Goal: Transaction & Acquisition: Purchase product/service

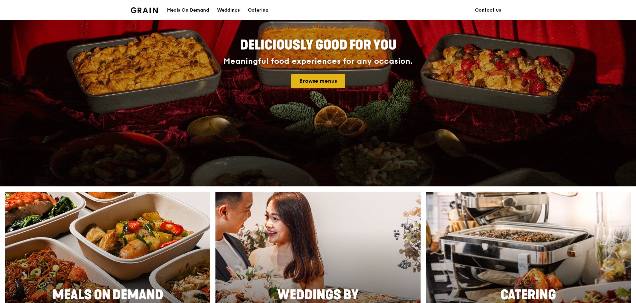
scroll to position [83, 0]
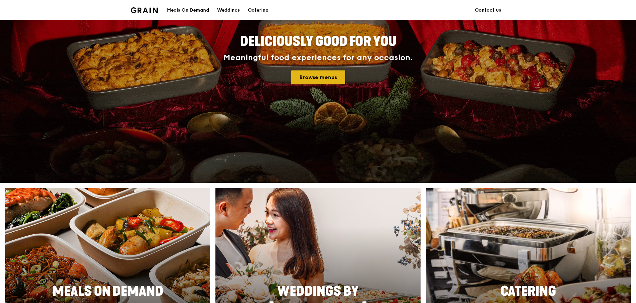
click at [331, 77] on link "Browse menus" at bounding box center [318, 77] width 54 height 14
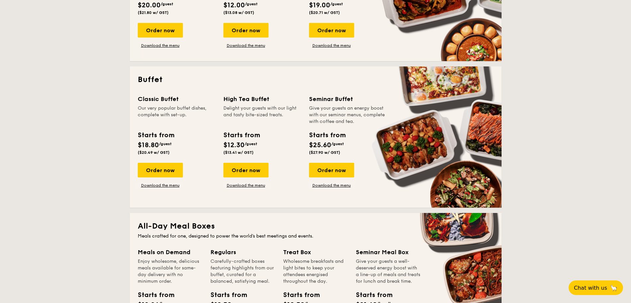
scroll to position [249, 0]
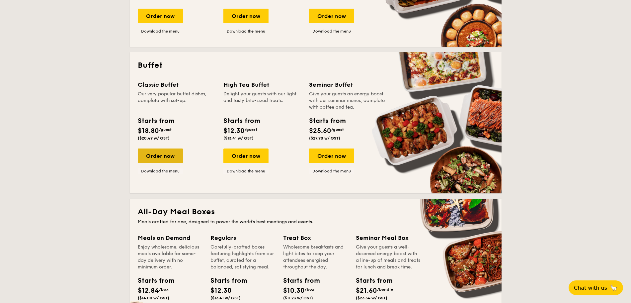
click at [162, 149] on div "Order now" at bounding box center [160, 155] width 45 height 15
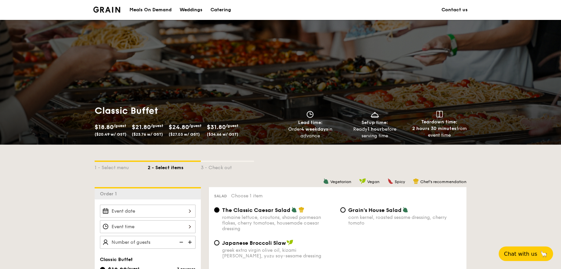
scroll to position [110, 0]
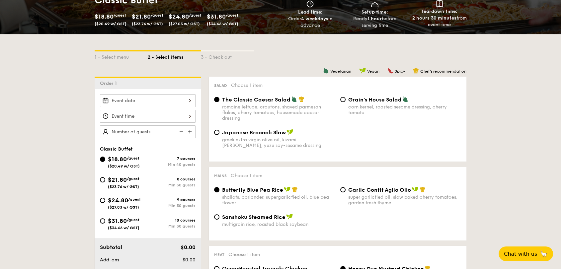
click at [175, 101] on div at bounding box center [148, 100] width 96 height 13
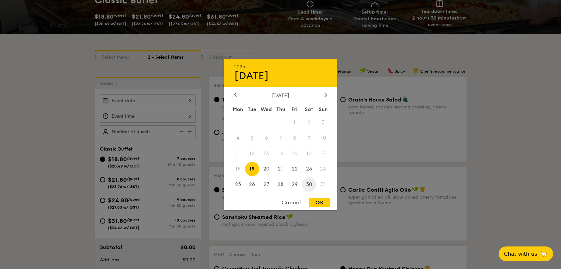
click at [309, 184] on span "30" at bounding box center [309, 185] width 14 height 14
click at [322, 202] on div "OK" at bounding box center [320, 202] width 22 height 9
type input "Aug 30, 2025"
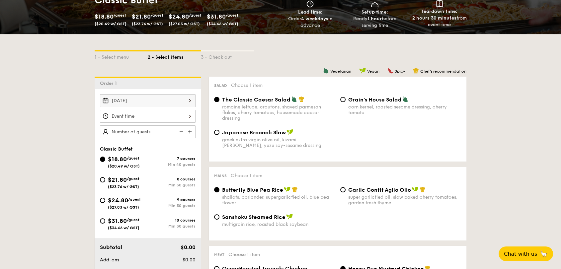
click at [170, 111] on div at bounding box center [280, 134] width 561 height 269
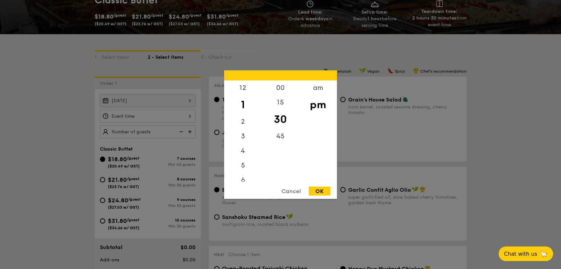
click at [170, 112] on div "12 1 2 3 4 5 6 7 8 9 10 11 00 15 30 45 am pm Cancel OK" at bounding box center [148, 116] width 96 height 13
click at [242, 102] on div "6" at bounding box center [242, 103] width 37 height 19
click at [268, 90] on div "00" at bounding box center [279, 89] width 37 height 19
click at [327, 193] on div "OK" at bounding box center [320, 190] width 22 height 9
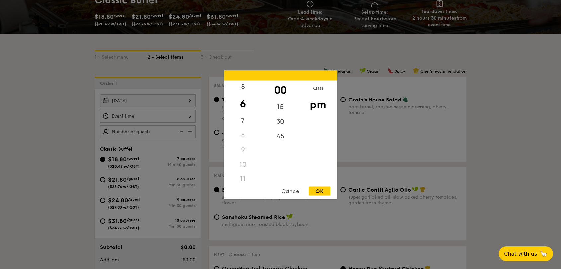
type input "6:00PM"
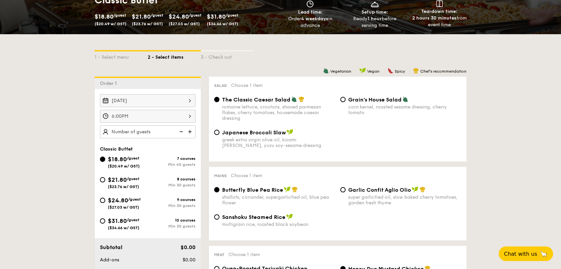
click at [188, 130] on img at bounding box center [190, 131] width 10 height 13
click at [181, 130] on img at bounding box center [181, 131] width 10 height 13
type input "45 guests"
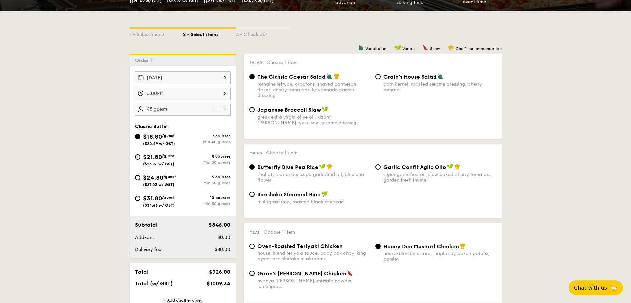
scroll to position [152, 0]
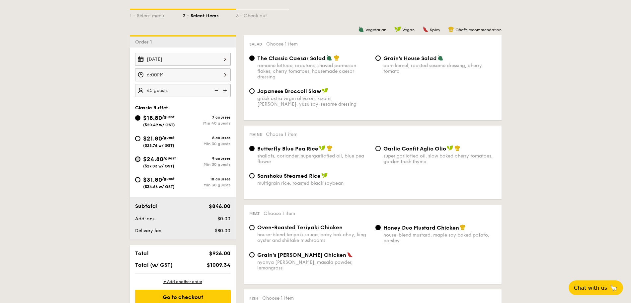
click at [135, 159] on input "$24.80 /guest ($27.03 w/ GST) 9 courses Min 30 guests" at bounding box center [137, 158] width 5 height 5
radio input "true"
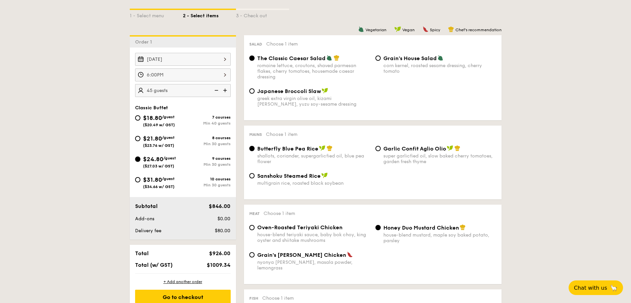
radio input "true"
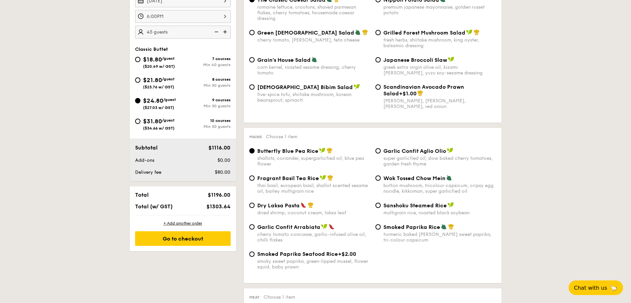
scroll to position [276, 0]
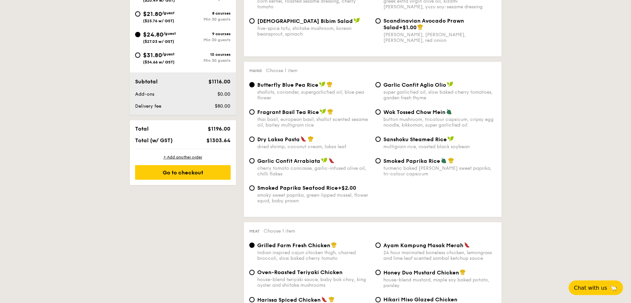
click at [378, 88] on div "Garlic Confit Aglio Olio super garlicfied oil, slow baked cherry tomatoes, gard…" at bounding box center [436, 90] width 126 height 19
click at [378, 84] on input "Garlic Confit Aglio Olio super garlicfied oil, slow baked cherry tomatoes, gard…" at bounding box center [377, 84] width 5 height 5
radio input "true"
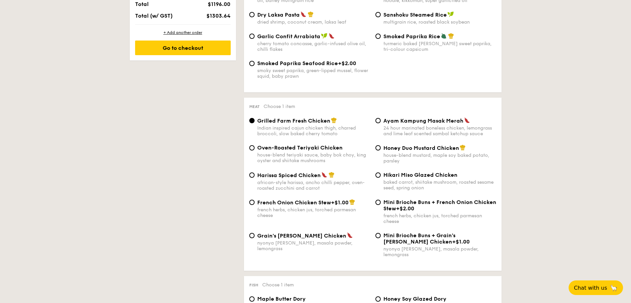
scroll to position [442, 0]
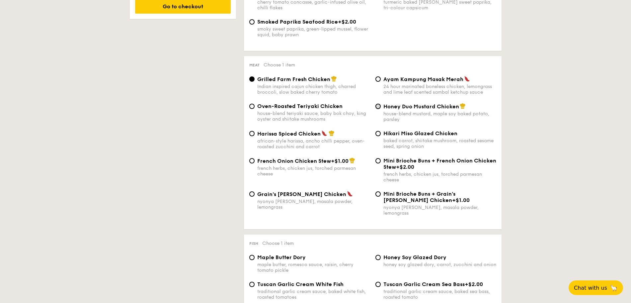
click at [378, 104] on input "Honey Duo Mustard Chicken house-blend mustard, maple soy baked potato, parsley" at bounding box center [377, 106] width 5 height 5
radio input "true"
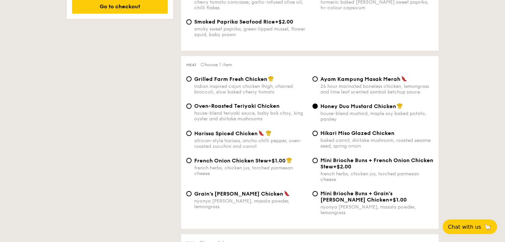
click at [240, 81] on span "Grilled Farm Fresh Chicken" at bounding box center [230, 79] width 73 height 6
click at [191, 81] on input "Grilled Farm Fresh Chicken Indian inspired cajun chicken thigh, charred broccol…" at bounding box center [188, 78] width 5 height 5
radio input "true"
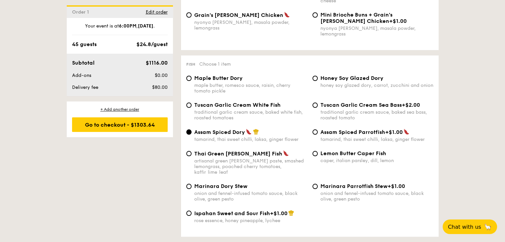
scroll to position [641, 0]
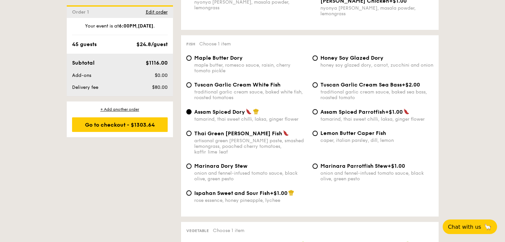
click at [345, 132] on span "Lemon Butter Caper Fish" at bounding box center [353, 133] width 66 height 6
click at [318, 132] on input "Lemon Butter Caper Fish caper, italian parsley, dill, lemon" at bounding box center [314, 133] width 5 height 5
radio input "true"
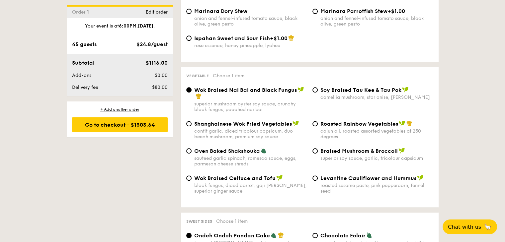
scroll to position [807, 0]
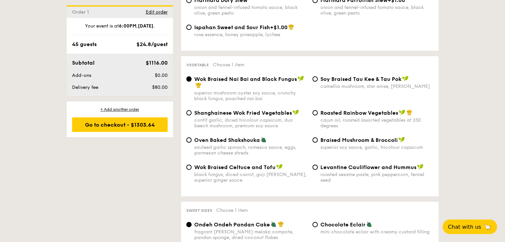
click at [340, 111] on span "Roasted Rainbow Vegetables" at bounding box center [359, 113] width 78 height 6
click at [318, 111] on input "Roasted Rainbow Vegetables cajun oil, roasted assorted vegetables at 250 degrees" at bounding box center [314, 112] width 5 height 5
radio input "true"
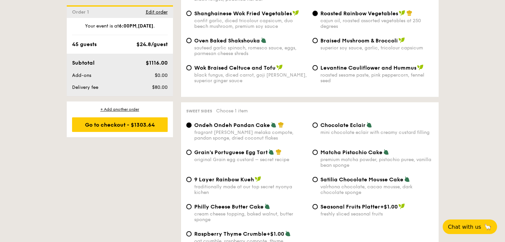
scroll to position [940, 0]
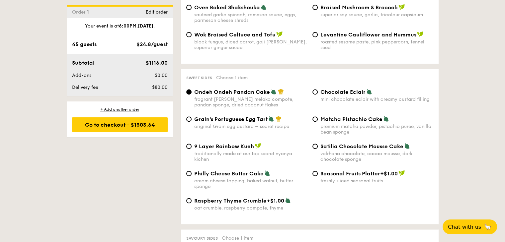
click at [238, 118] on span "Grain's Portuguese Egg Tart" at bounding box center [230, 119] width 73 height 6
click at [191, 118] on input "Grain's Portuguese Egg Tart original Grain egg custard – secret recipe" at bounding box center [188, 118] width 5 height 5
radio input "true"
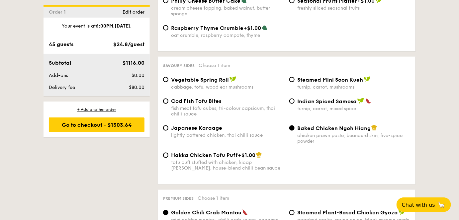
scroll to position [1121, 0]
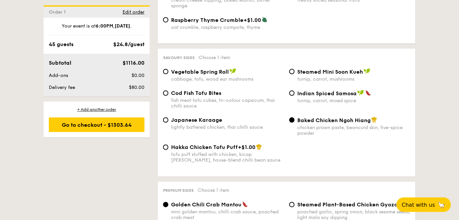
click at [312, 117] on span "Baked Chicken Ngoh Hiang" at bounding box center [333, 120] width 73 height 6
click at [294, 117] on input "Baked Chicken Ngoh Hiang chicken prawn paste, beancurd skin, five-spice powder" at bounding box center [291, 119] width 5 height 5
click at [201, 117] on span "Japanese Karaage" at bounding box center [196, 120] width 51 height 6
click at [168, 117] on input "Japanese Karaage lightly battered chicken, thai chilli sauce" at bounding box center [165, 119] width 5 height 5
radio input "true"
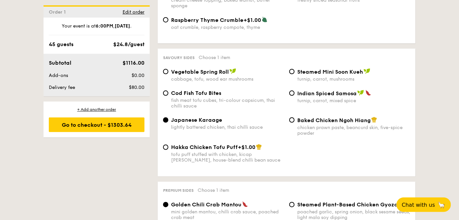
click at [206, 90] on span "Cod Fish Tofu Bites" at bounding box center [196, 93] width 50 height 6
click at [168, 91] on input "Cod Fish Tofu Bites fish meat tofu cubes, tri-colour capsicum, thai chilli sauce" at bounding box center [165, 93] width 5 height 5
radio input "true"
click at [202, 117] on span "Japanese Karaage" at bounding box center [196, 120] width 51 height 6
click at [168, 117] on input "Japanese Karaage lightly battered chicken, thai chilli sauce" at bounding box center [165, 119] width 5 height 5
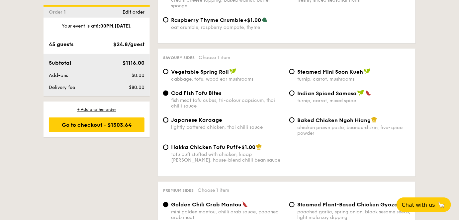
radio input "true"
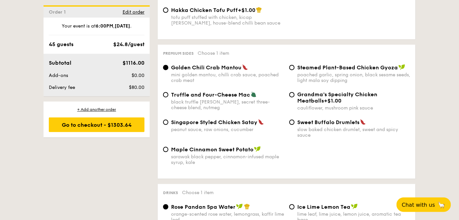
scroll to position [1272, 0]
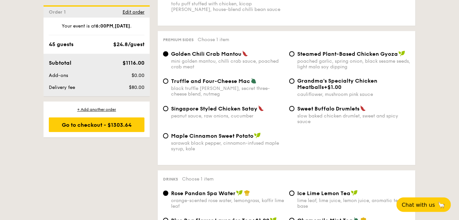
click at [323, 84] on span "+$1.00" at bounding box center [332, 87] width 18 height 6
click at [294, 80] on input "Grandma's Specialty Chicken Meatballs +$1.00 cauliflower, mushroom pink sauce" at bounding box center [291, 80] width 5 height 5
radio input "true"
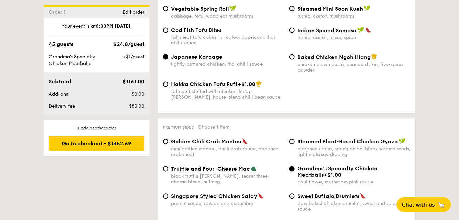
scroll to position [1151, 0]
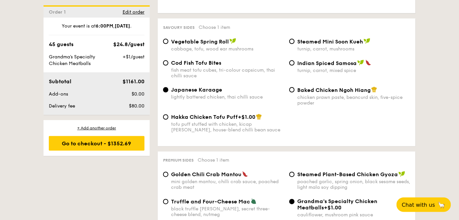
click at [209, 60] on span "Cod Fish Tofu Bites" at bounding box center [196, 63] width 50 height 6
click at [168, 60] on input "Cod Fish Tofu Bites fish meat tofu cubes, tri-colour capsicum, thai chilli sauce" at bounding box center [165, 62] width 5 height 5
radio input "true"
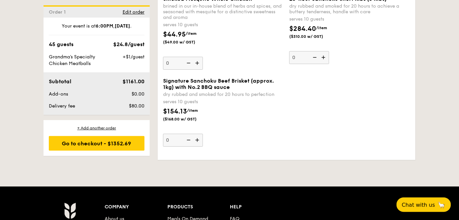
scroll to position [1603, 0]
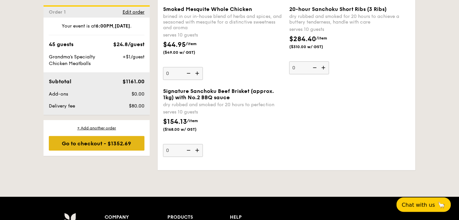
click at [125, 145] on div "Go to checkout - $1352.69" at bounding box center [97, 143] width 96 height 15
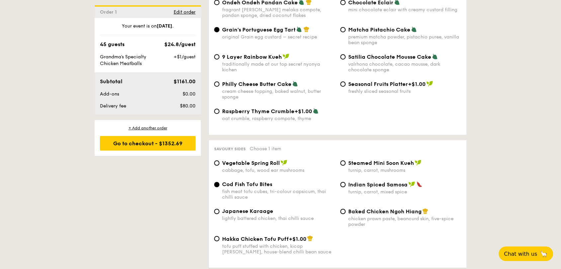
scroll to position [956, 0]
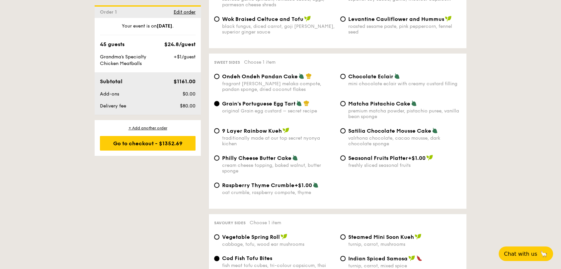
click at [379, 155] on span "Seasonal Fruits Platter" at bounding box center [378, 158] width 60 height 6
click at [345, 155] on input "Seasonal Fruits Platter +$1.00 freshly sliced seasonal fruits" at bounding box center [342, 157] width 5 height 5
radio input "true"
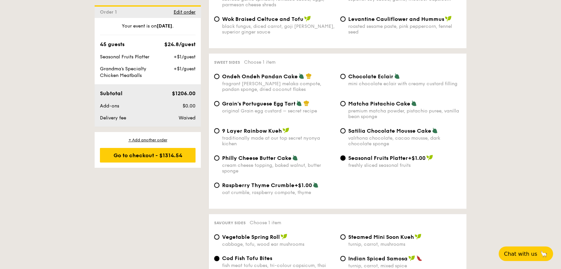
click at [280, 73] on span "Ondeh Ondeh Pandan Cake" at bounding box center [260, 76] width 76 height 6
click at [219, 74] on input "Ondeh Ondeh Pandan Cake fragrant gula melaka compote, pandan sponge, dried coco…" at bounding box center [216, 76] width 5 height 5
radio input "true"
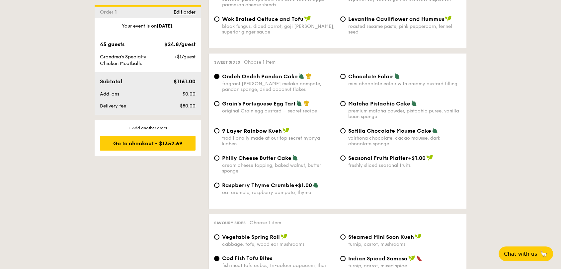
click at [269, 101] on span "Grain's Portuguese Egg Tart" at bounding box center [258, 104] width 73 height 6
click at [219, 101] on input "Grain's Portuguese Egg Tart original Grain egg custard – secret recipe" at bounding box center [216, 103] width 5 height 5
radio input "true"
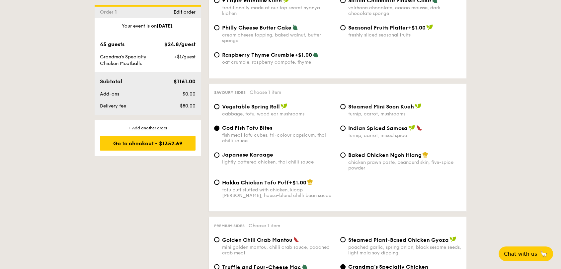
scroll to position [1103, 0]
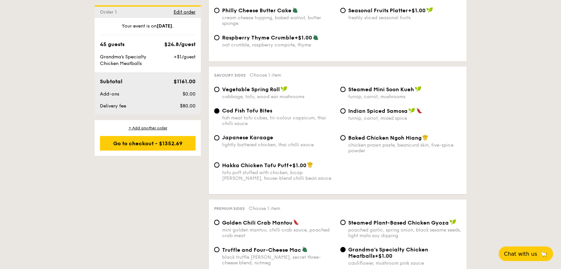
click at [269, 134] on span "Japanese Karaage" at bounding box center [247, 137] width 51 height 6
click at [219, 135] on input "Japanese Karaage lightly battered chicken, thai chilli sauce" at bounding box center [216, 137] width 5 height 5
radio input "true"
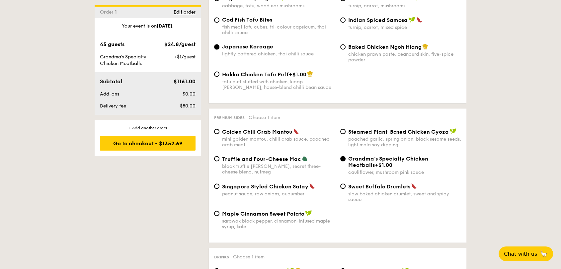
scroll to position [1177, 0]
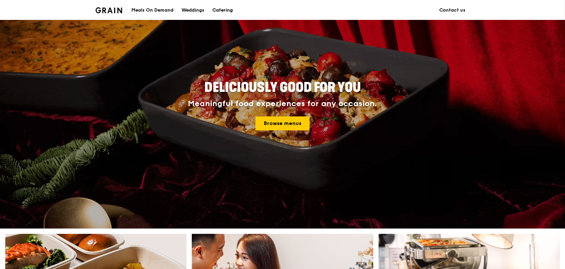
click at [223, 6] on div "Catering" at bounding box center [222, 10] width 21 height 20
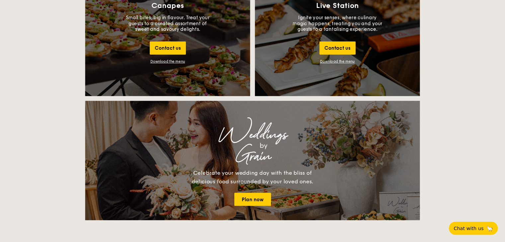
scroll to position [737, 0]
